Goal: Task Accomplishment & Management: Use online tool/utility

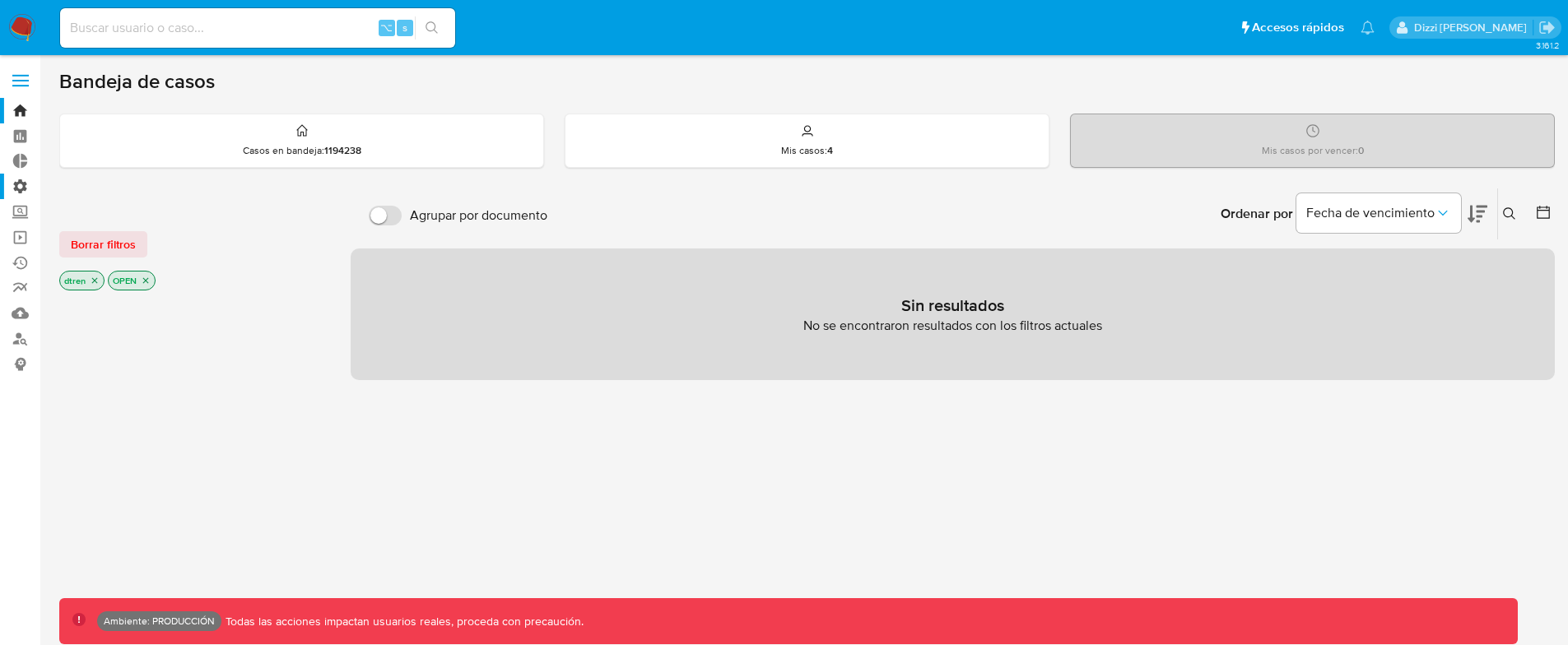
click at [35, 174] on label "Administración" at bounding box center [98, 186] width 196 height 26
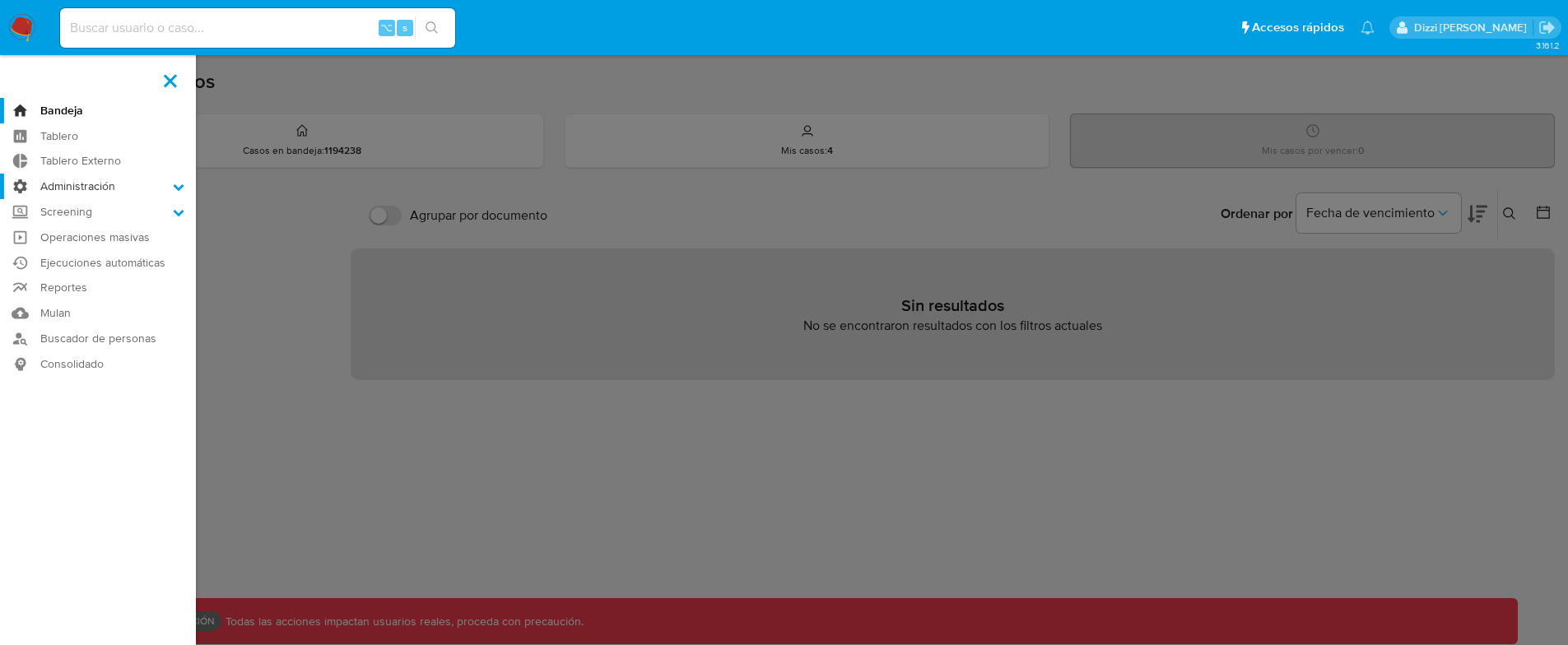
click at [0, 0] on input "Administración" at bounding box center [0, 0] width 0 height 0
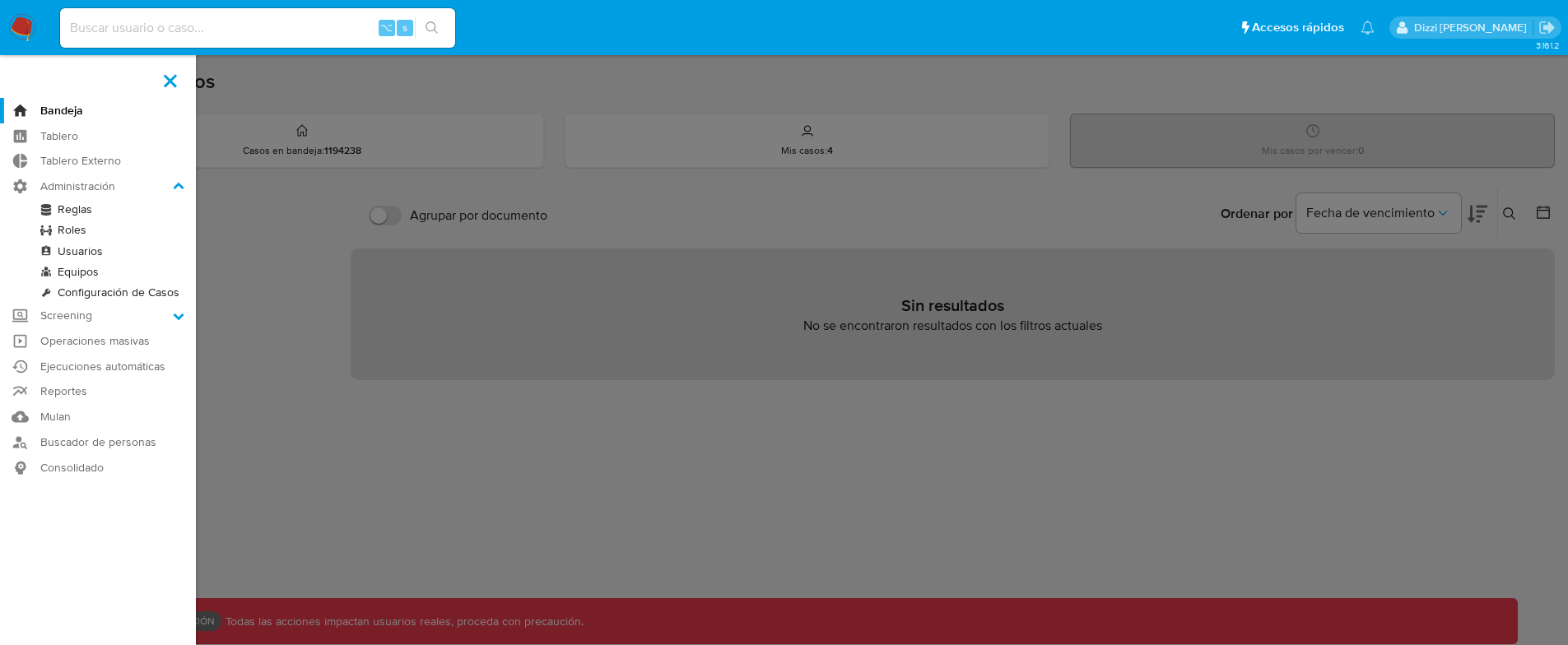
click at [79, 210] on link "Reglas" at bounding box center [98, 209] width 196 height 20
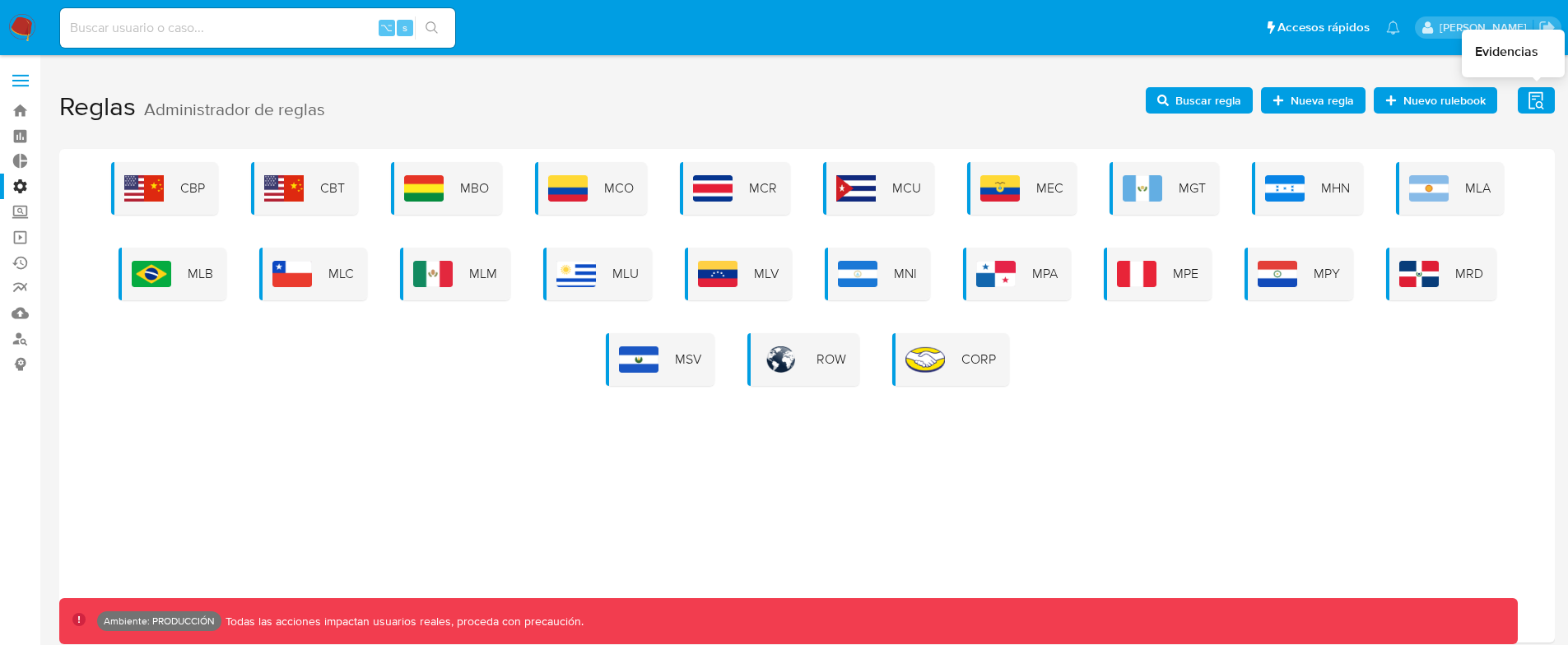
click at [1535, 99] on icon "button" at bounding box center [1535, 100] width 15 height 18
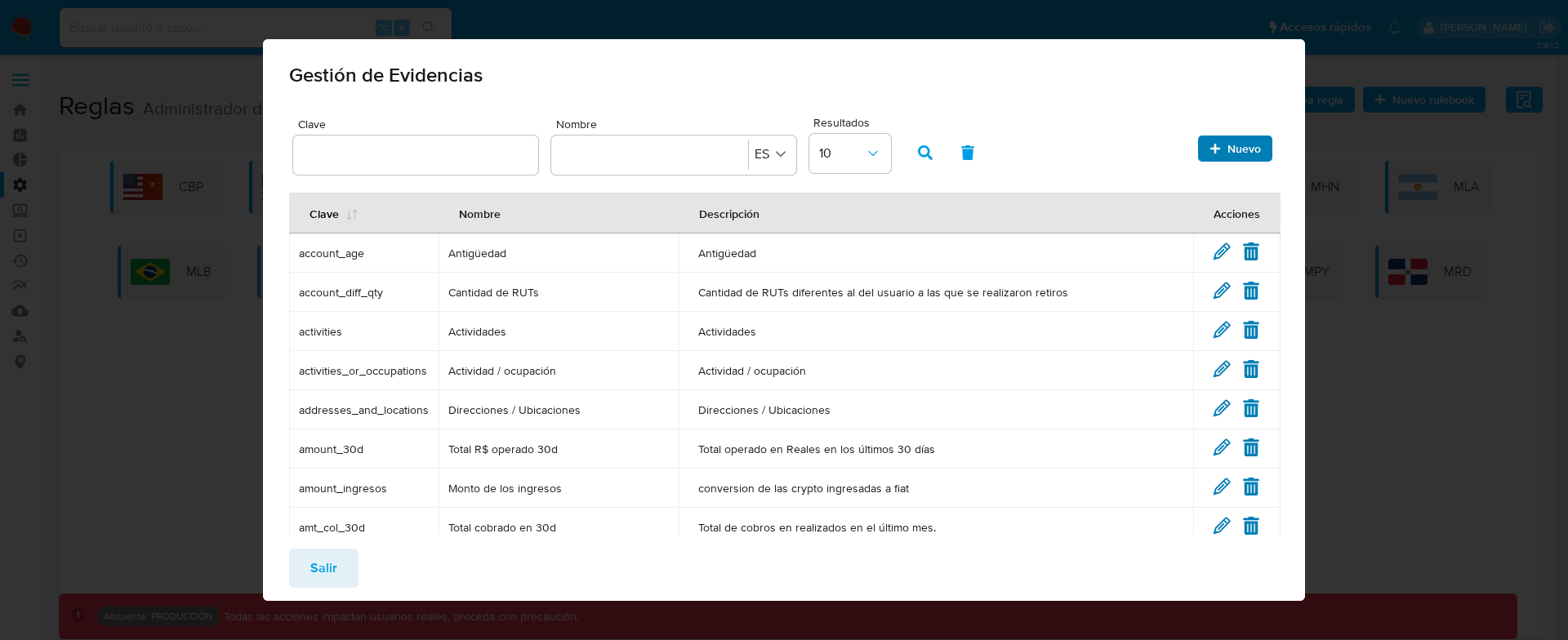
click at [1228, 146] on span "Nuevo" at bounding box center [1244, 149] width 33 height 26
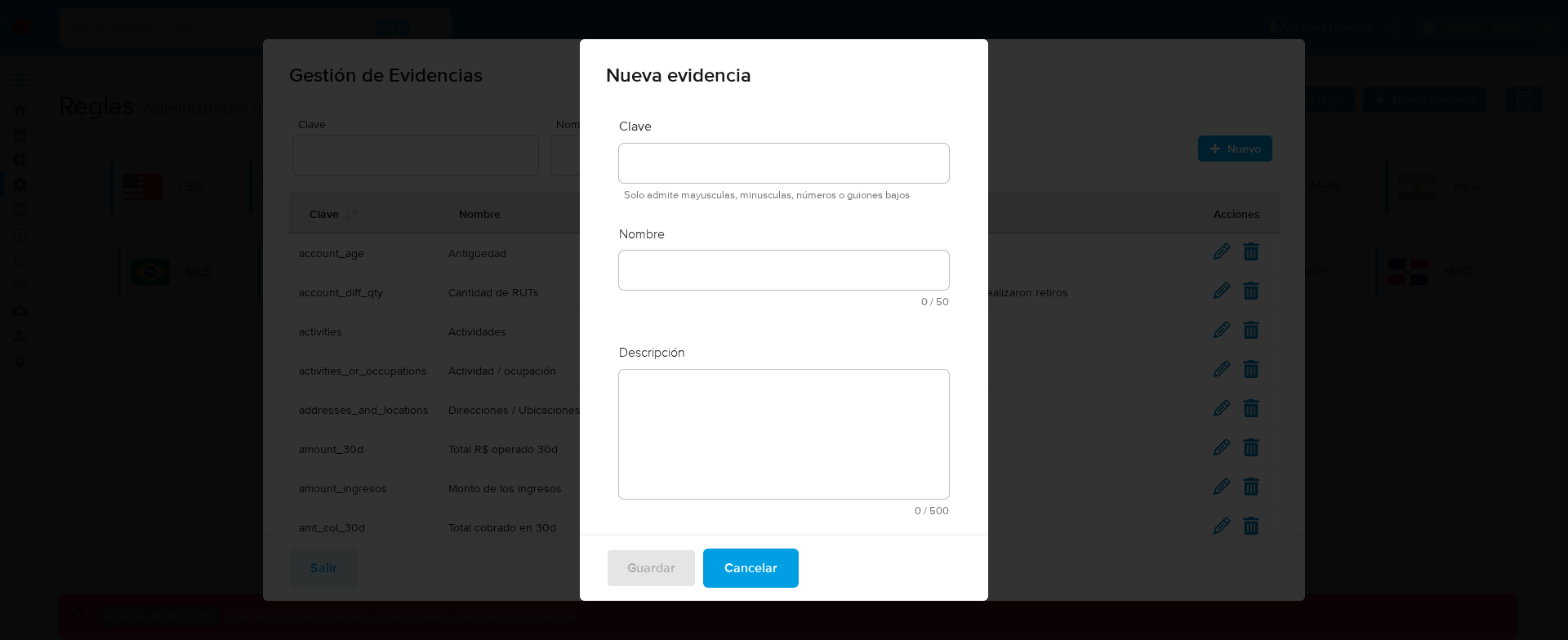
click at [752, 194] on span "Solo admite mayusculas, minusculas, números o guiones bajos" at bounding box center [786, 195] width 325 height 11
click at [752, 195] on span "Solo admite mayusculas, minusculas, números o guiones bajos" at bounding box center [786, 195] width 325 height 11
click at [752, 194] on span "Solo admite mayusculas, minusculas, números o guiones bajos" at bounding box center [786, 195] width 325 height 11
click at [748, 191] on span "Solo admite mayusculas, minusculas, números o guiones bajos" at bounding box center [786, 195] width 325 height 11
click at [746, 192] on span "Solo admite mayusculas, minusculas, números o guiones bajos" at bounding box center [786, 195] width 325 height 11
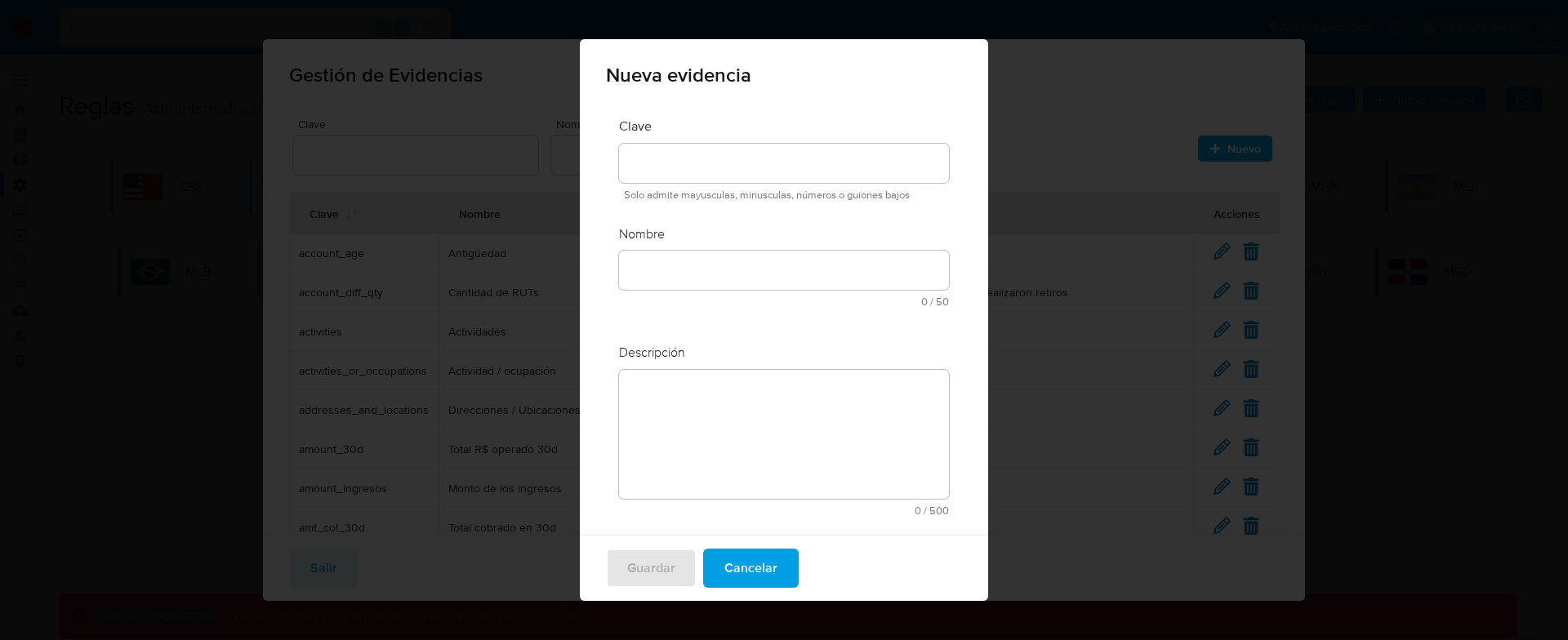
click at [746, 192] on span "Solo admite mayusculas, minusculas, números o guiones bajos" at bounding box center [786, 195] width 325 height 11
